Goal: Information Seeking & Learning: Learn about a topic

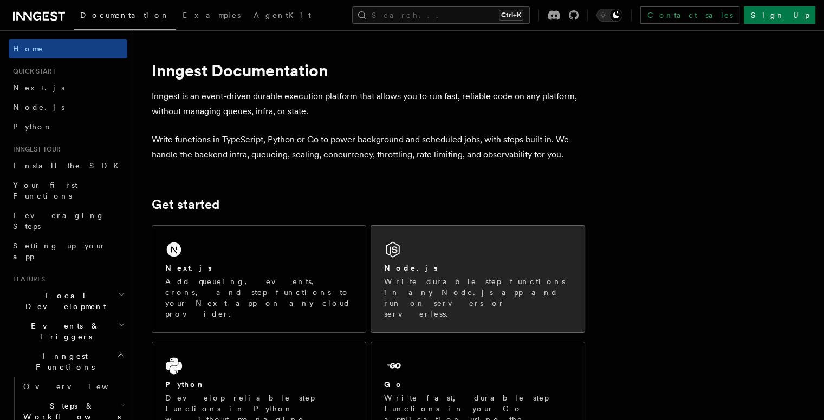
click at [474, 274] on div "Node.js Write durable step functions in any Node.js app and run on servers or s…" at bounding box center [477, 291] width 187 height 57
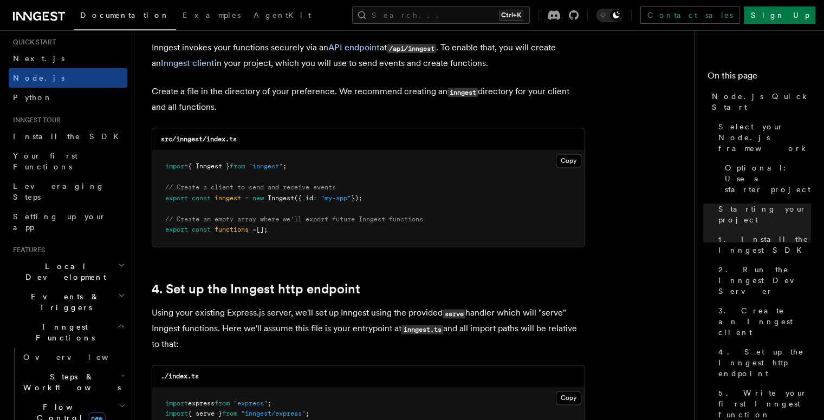
scroll to position [30, 0]
click at [43, 290] on span "Events & Triggers" at bounding box center [63, 301] width 109 height 22
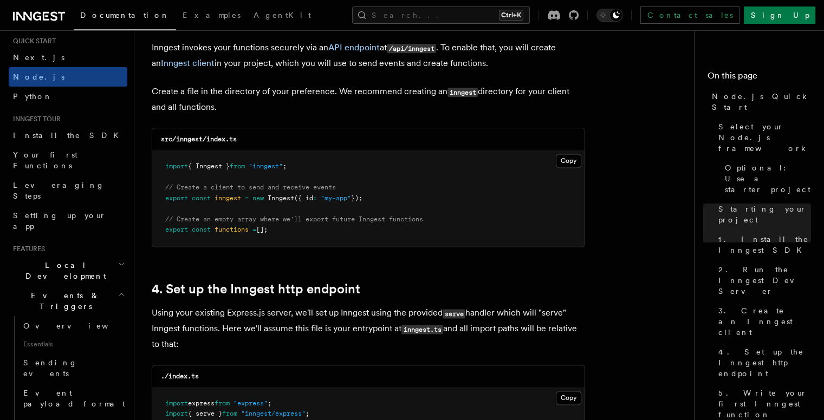
click at [43, 290] on span "Events & Triggers" at bounding box center [63, 301] width 109 height 22
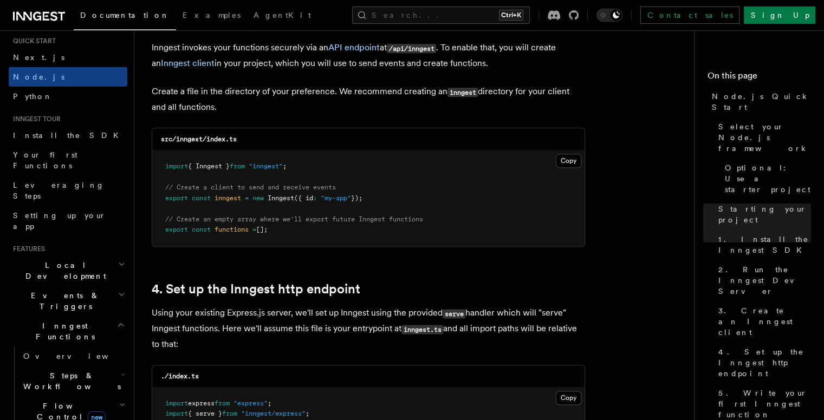
click at [43, 290] on span "Events & Triggers" at bounding box center [63, 301] width 109 height 22
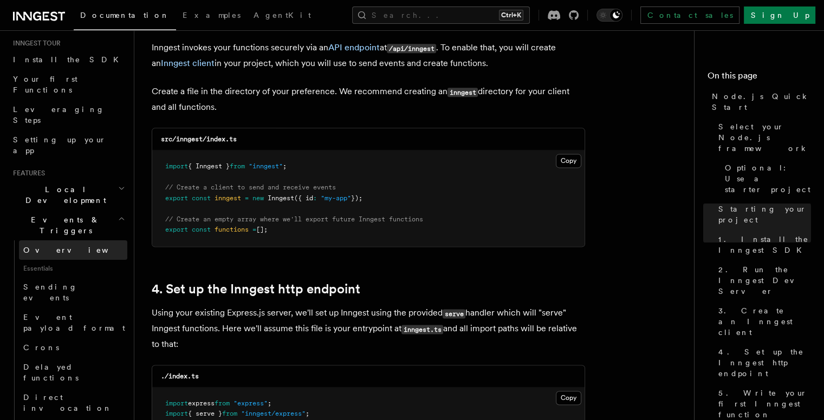
scroll to position [106, 0]
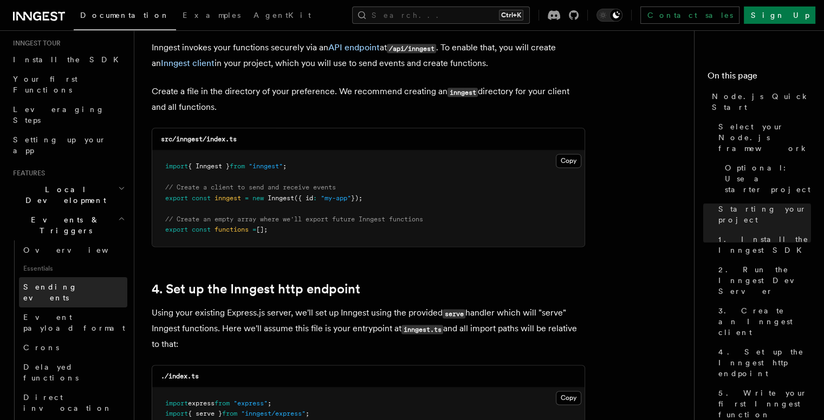
click at [44, 283] on span "Sending events" at bounding box center [50, 292] width 54 height 19
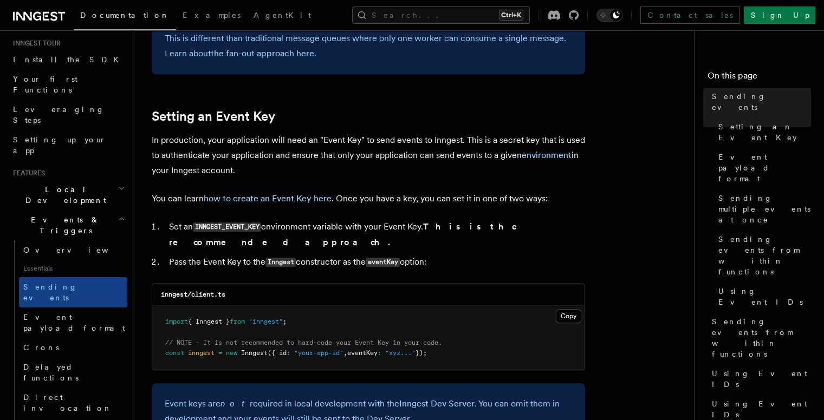
scroll to position [758, 0]
